Goal: Task Accomplishment & Management: Manage account settings

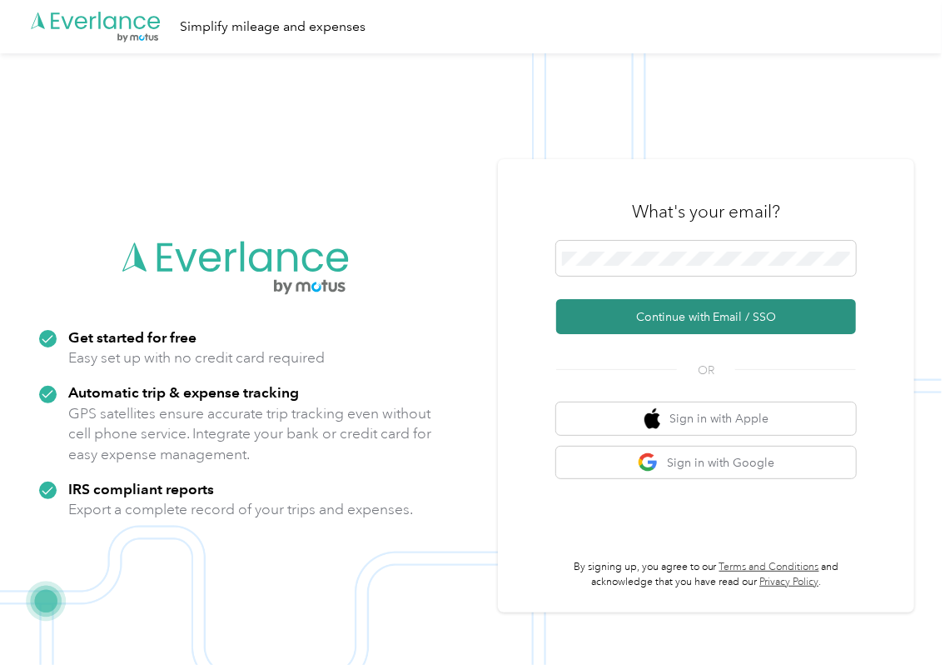
click at [611, 327] on button "Continue with Email / SSO" at bounding box center [706, 316] width 300 height 35
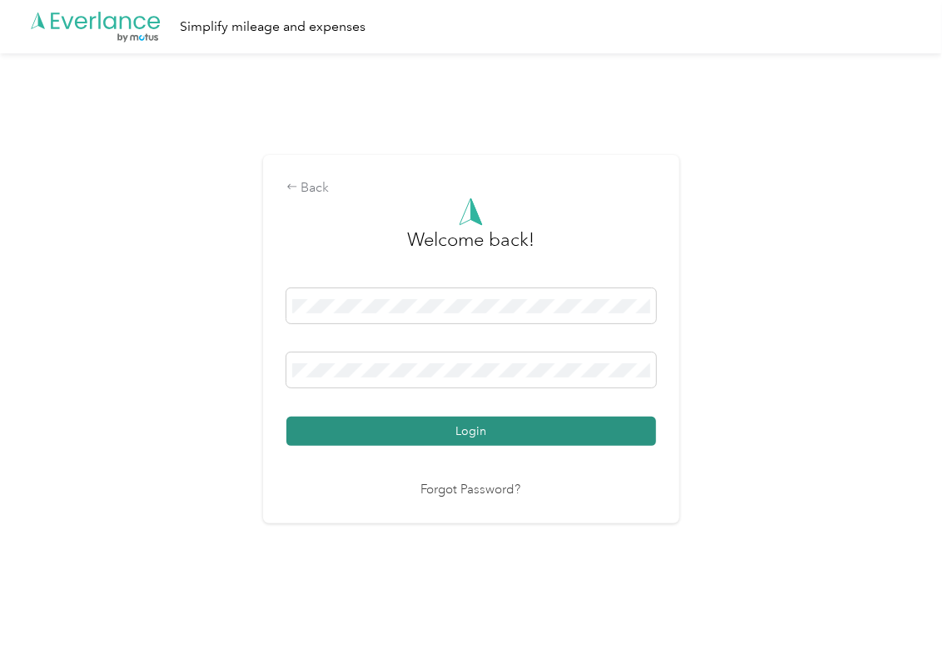
click at [337, 424] on button "Login" at bounding box center [472, 430] width 370 height 29
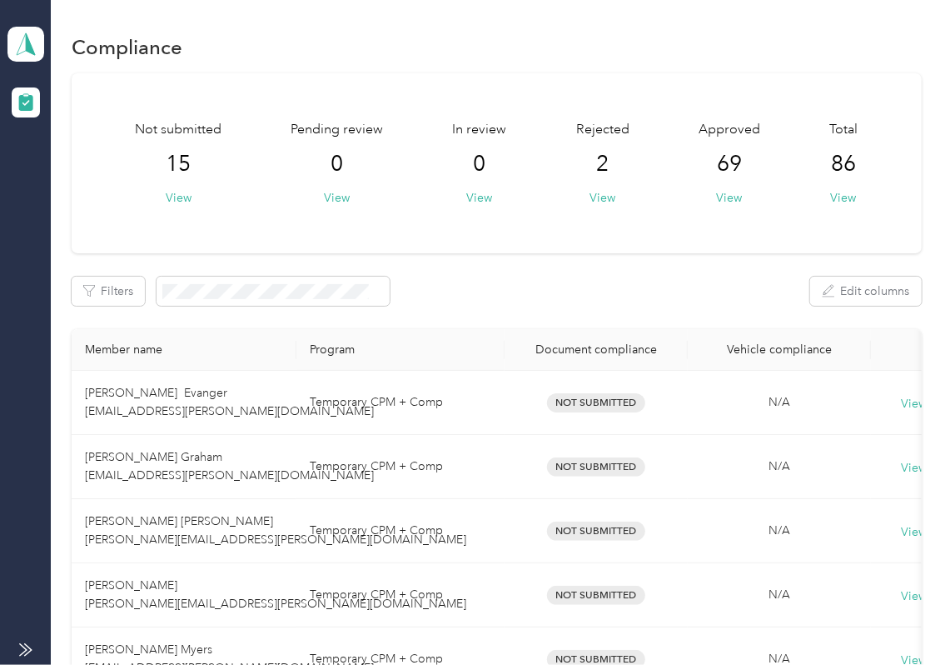
click at [531, 292] on div "Filters Edit columns" at bounding box center [497, 291] width 850 height 29
click at [34, 35] on icon at bounding box center [25, 43] width 25 height 23
click at [67, 178] on div "Log out" at bounding box center [54, 174] width 64 height 17
